Goal: Transaction & Acquisition: Purchase product/service

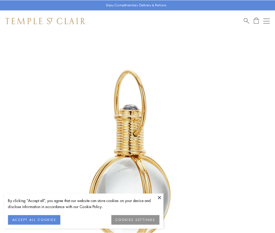
scroll to position [137, 0]
